Goal: Task Accomplishment & Management: Manage account settings

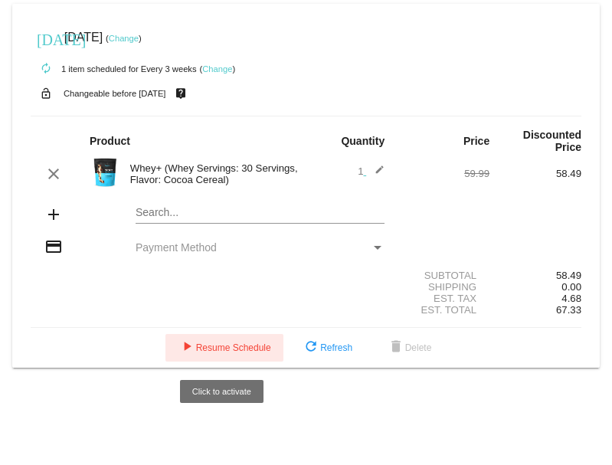
click at [218, 348] on span "play_arrow Resume Schedule" at bounding box center [224, 348] width 93 height 11
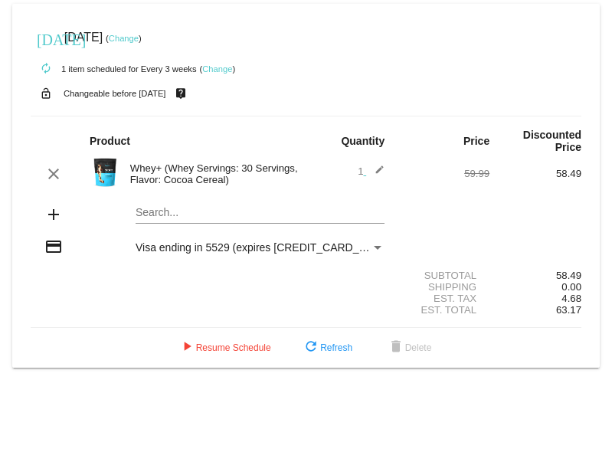
click at [138, 41] on link "Change" at bounding box center [124, 38] width 30 height 9
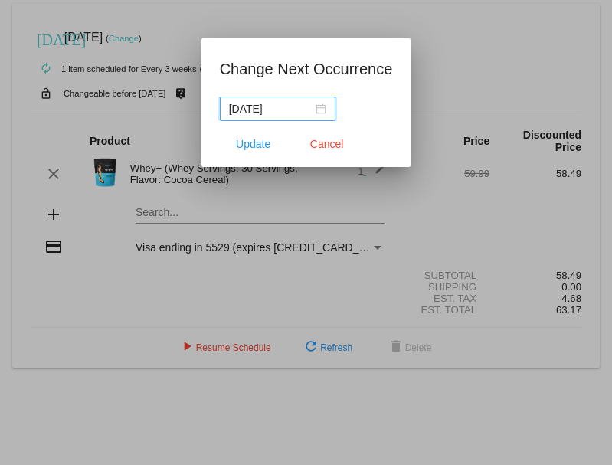
click at [321, 106] on div "[DATE]" at bounding box center [277, 108] width 97 height 17
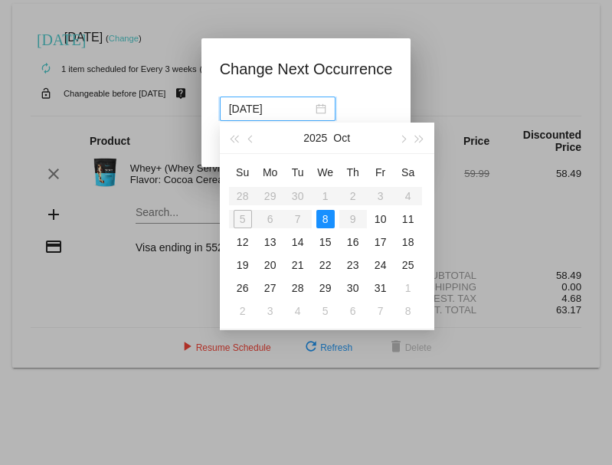
click at [329, 220] on div "8" at bounding box center [325, 219] width 18 height 18
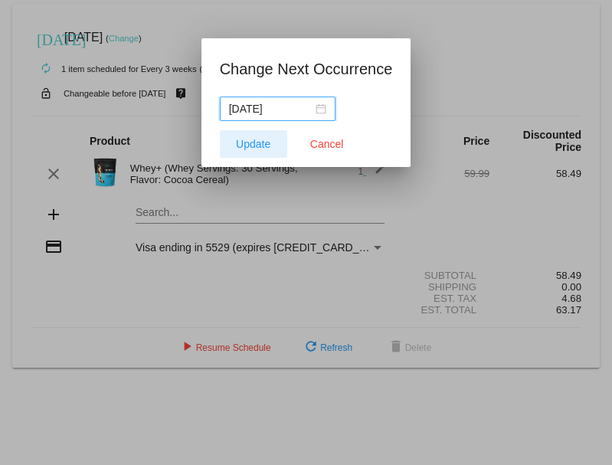
click at [250, 143] on span "Update" at bounding box center [253, 144] width 34 height 12
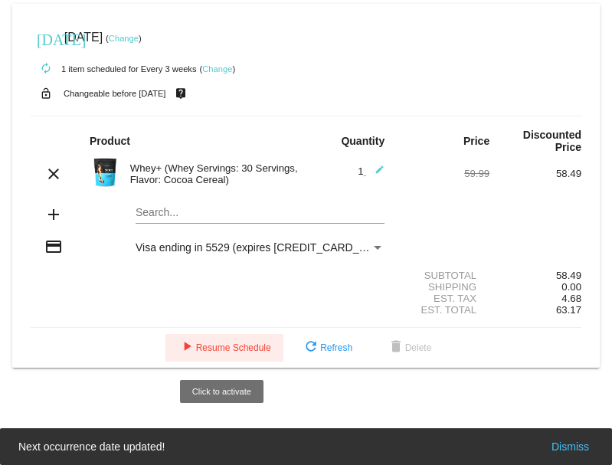
click at [249, 344] on span "play_arrow Resume Schedule" at bounding box center [224, 348] width 93 height 11
